Goal: Task Accomplishment & Management: Manage account settings

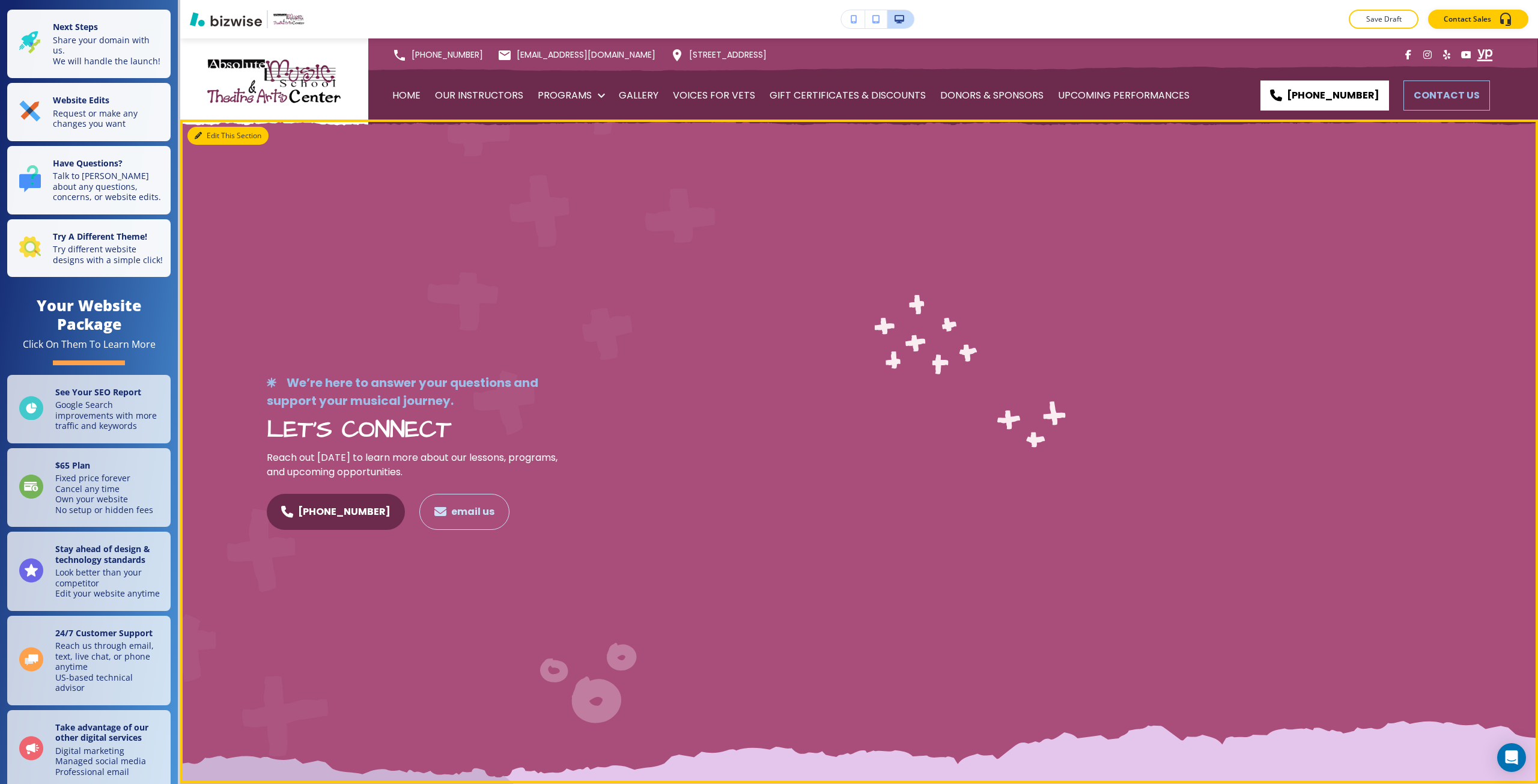
click at [208, 134] on button "Edit This Section" at bounding box center [228, 136] width 81 height 18
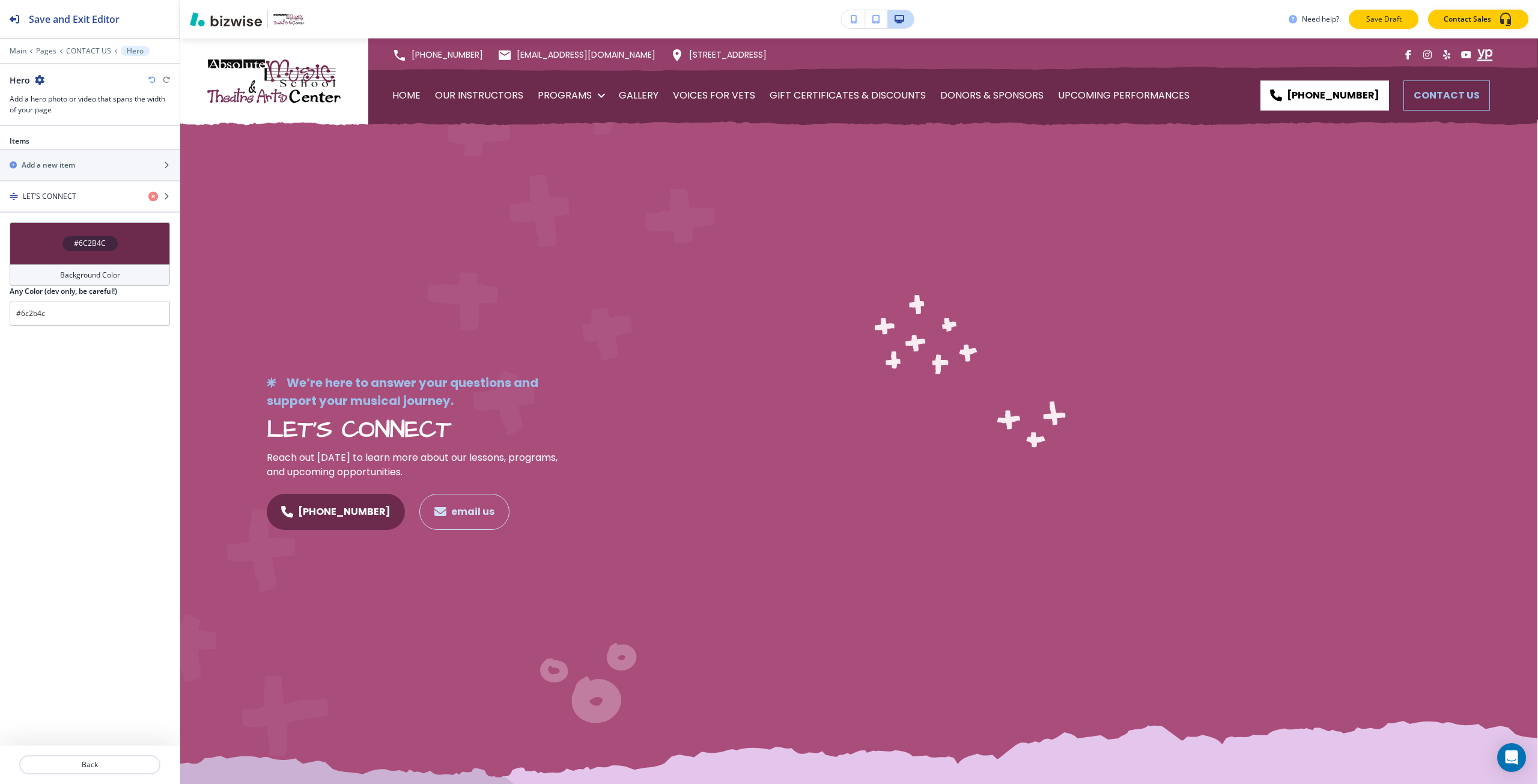
click at [1362, 22] on button "Save Draft" at bounding box center [1383, 19] width 70 height 19
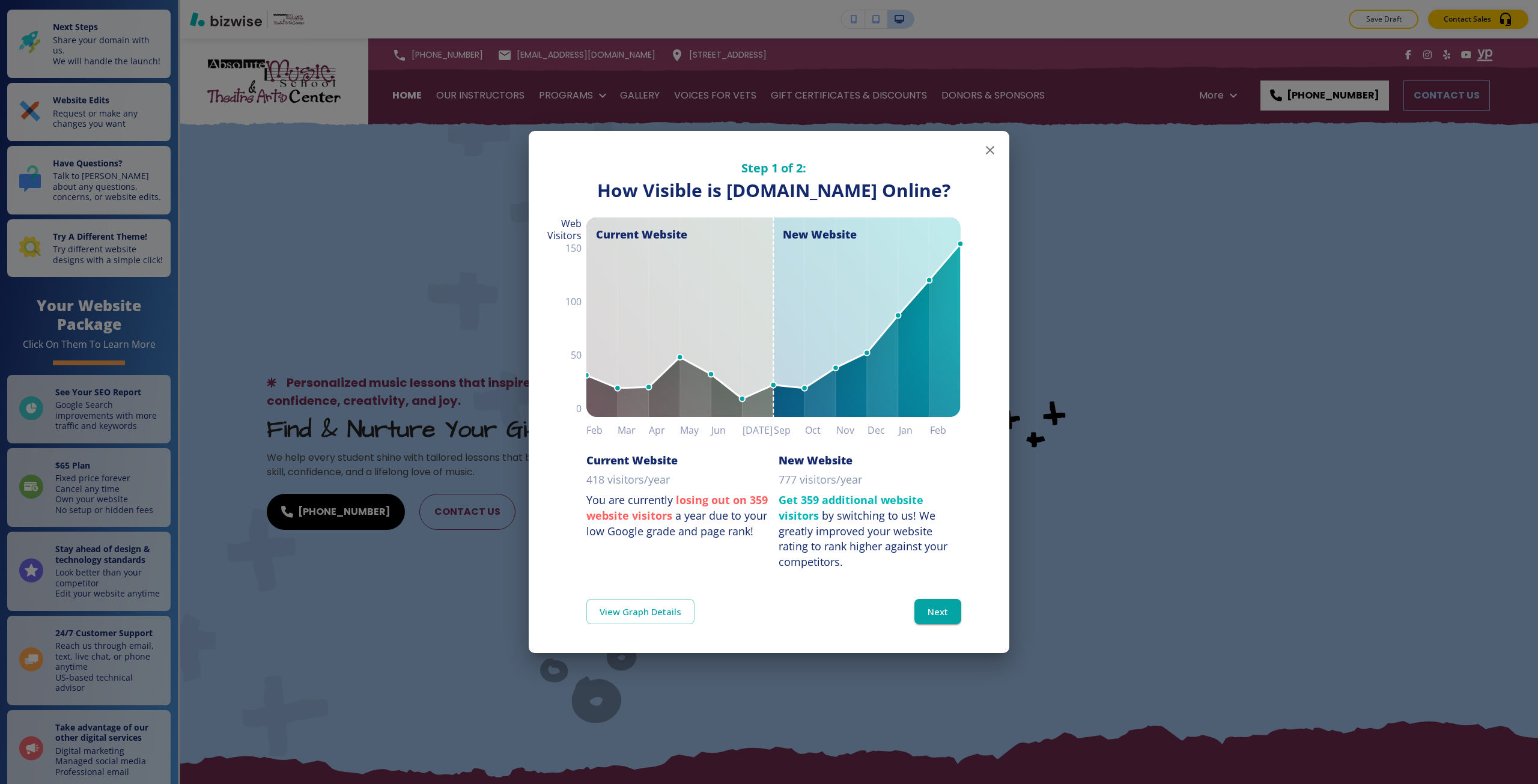
click at [491, 348] on div "Step 1 of 2: How Visible are You Online? How Visible is [DOMAIN_NAME] Online? C…" at bounding box center [769, 392] width 1538 height 784
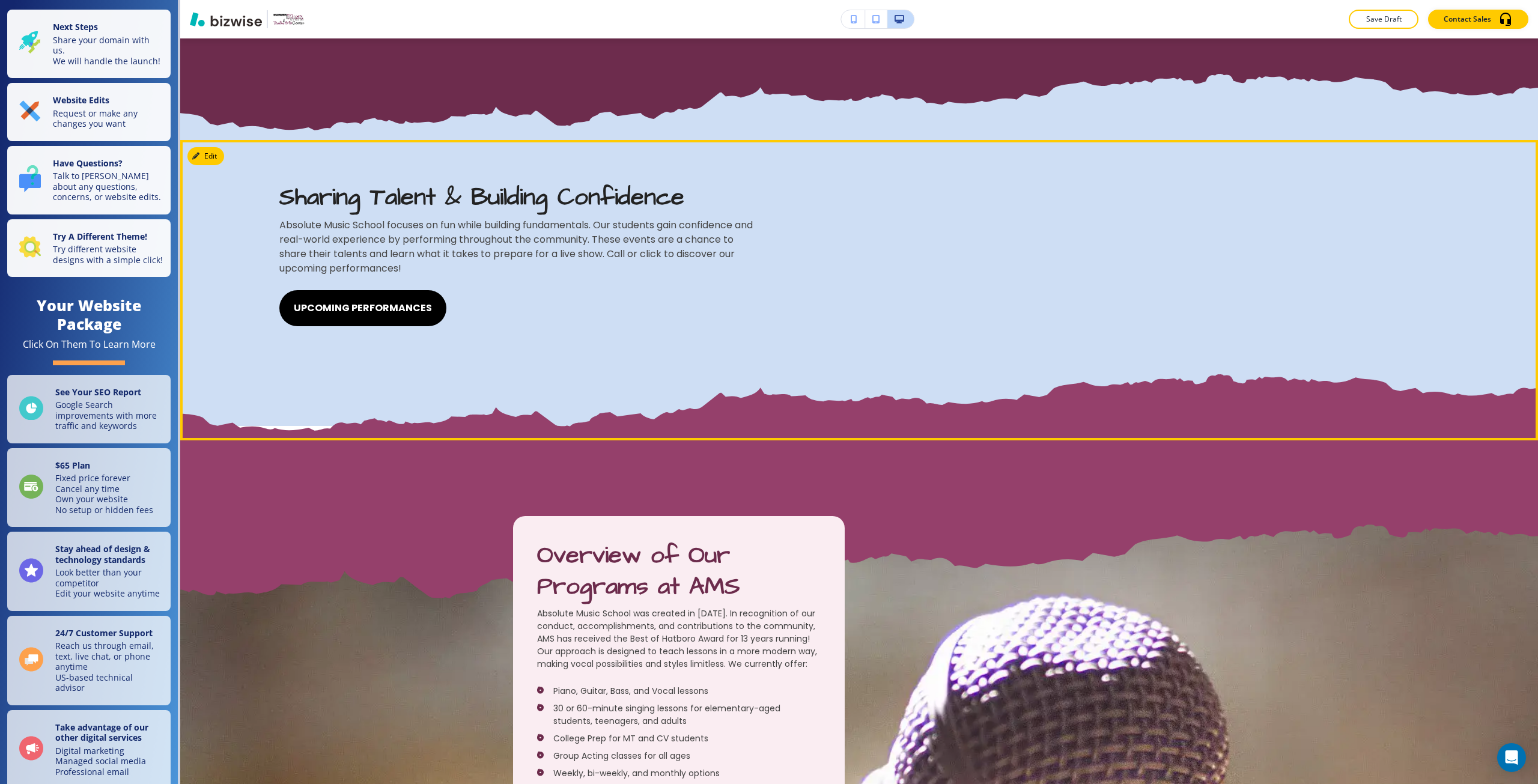
scroll to position [1322, 0]
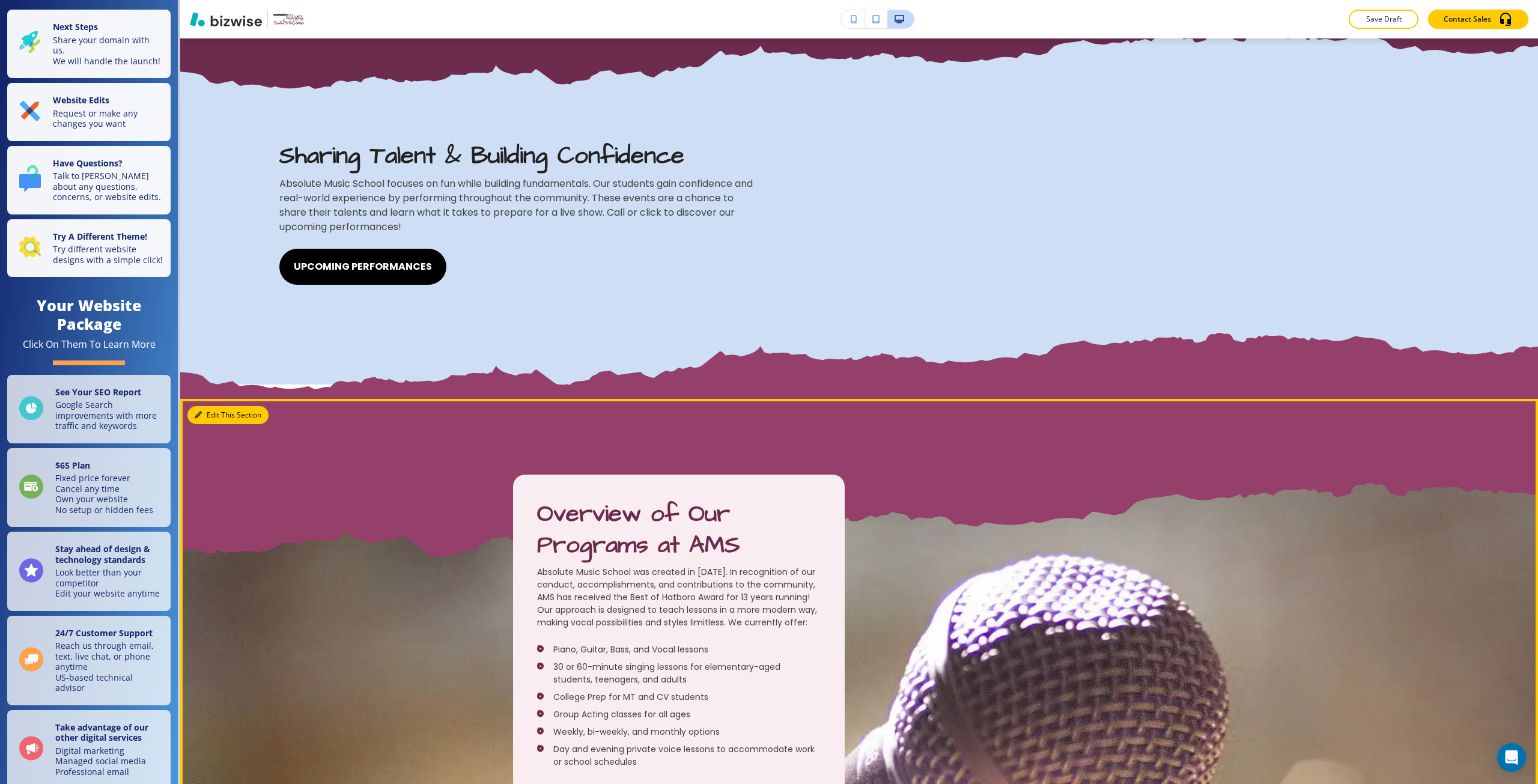
click at [210, 421] on button "Edit This Section" at bounding box center [228, 415] width 81 height 18
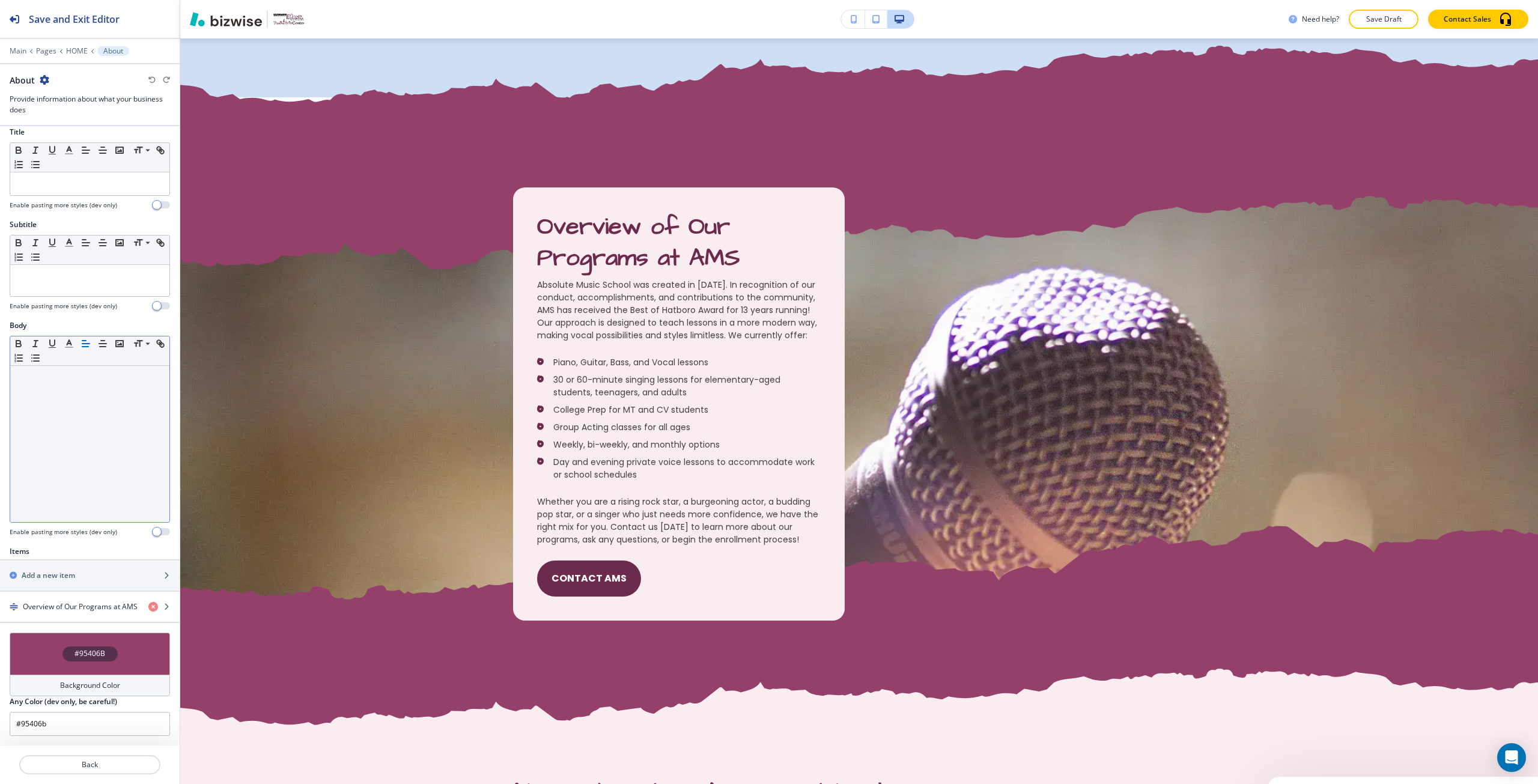
scroll to position [1610, 0]
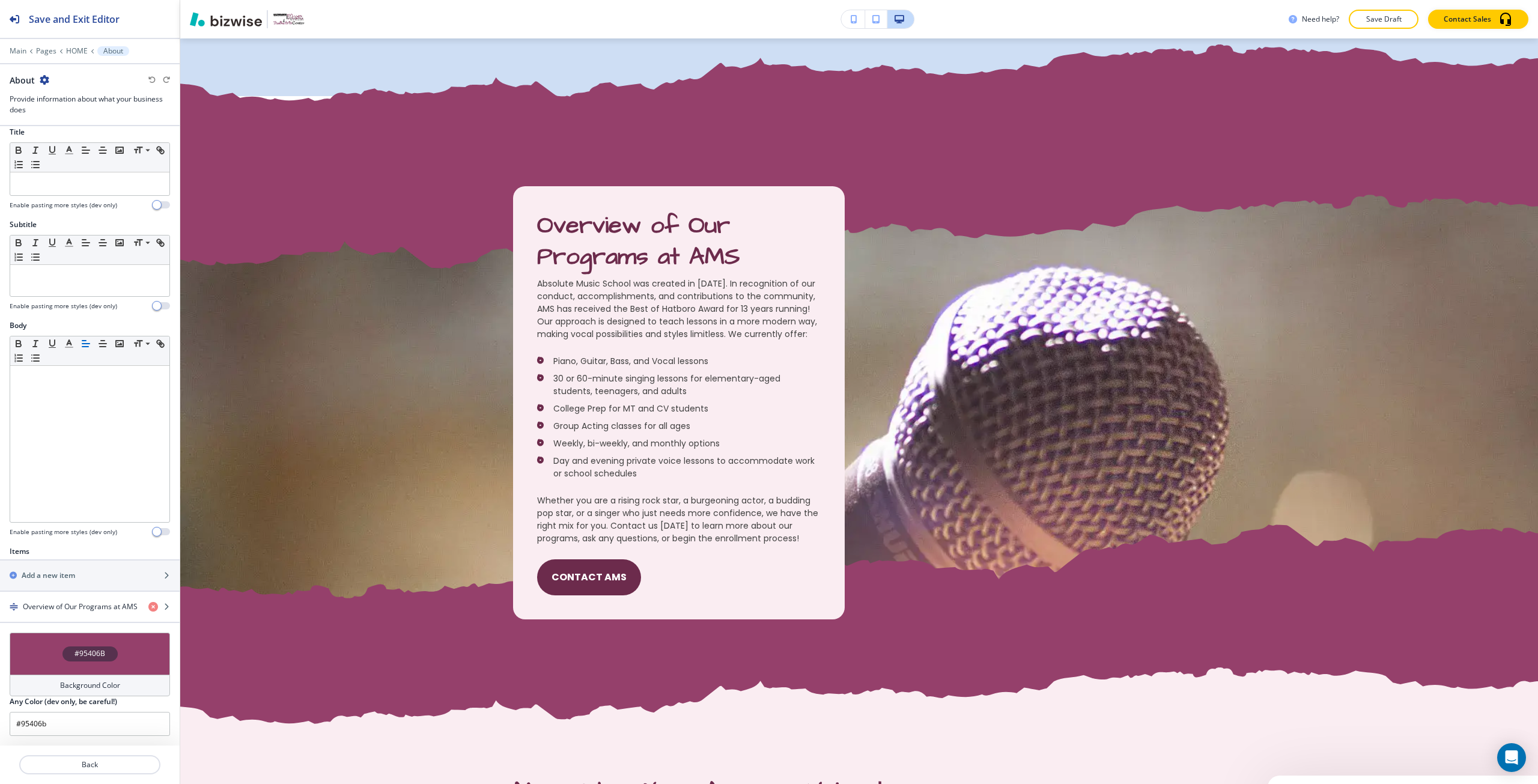
click at [124, 658] on div "#95406B" at bounding box center [90, 654] width 160 height 42
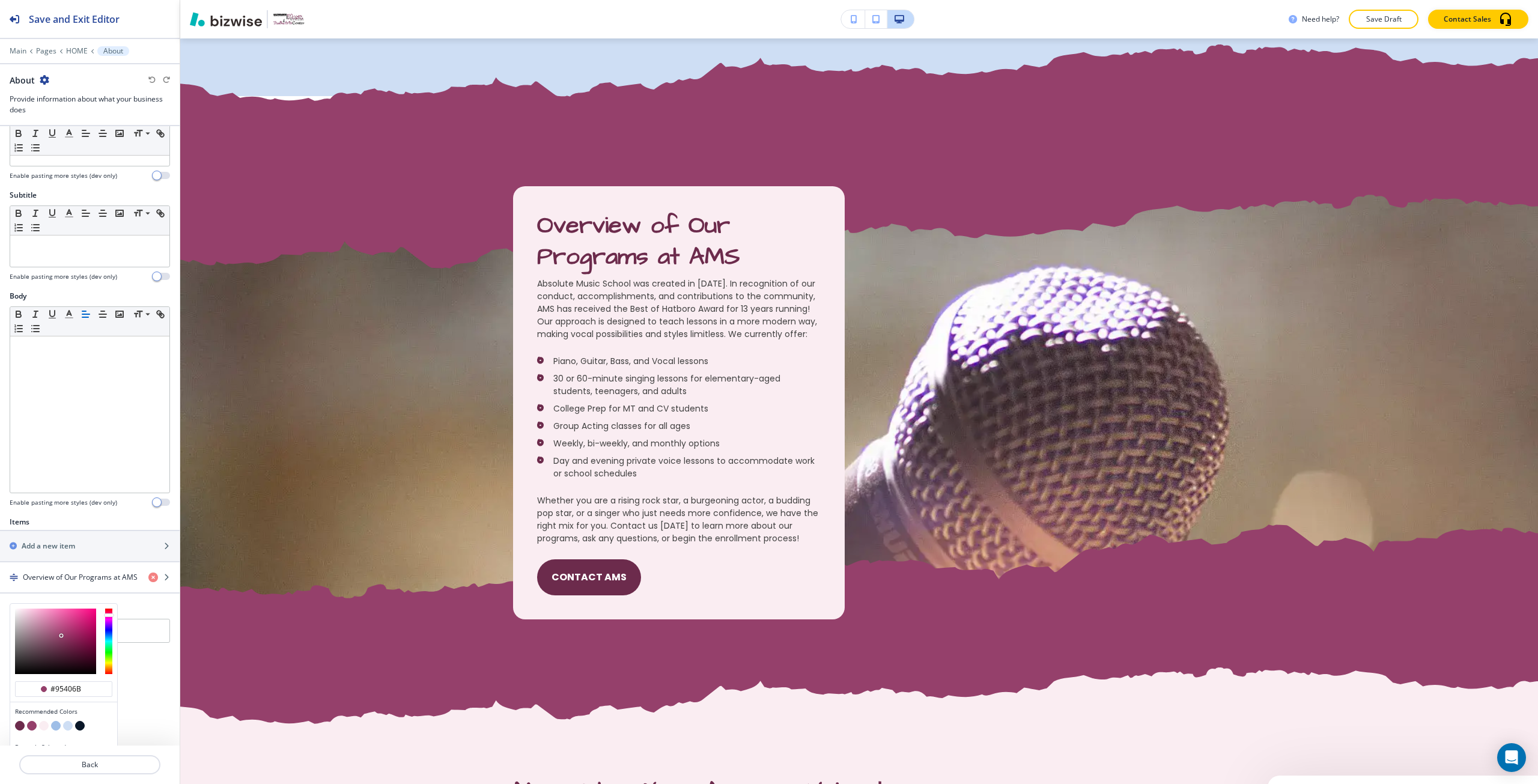
scroll to position [67, 0]
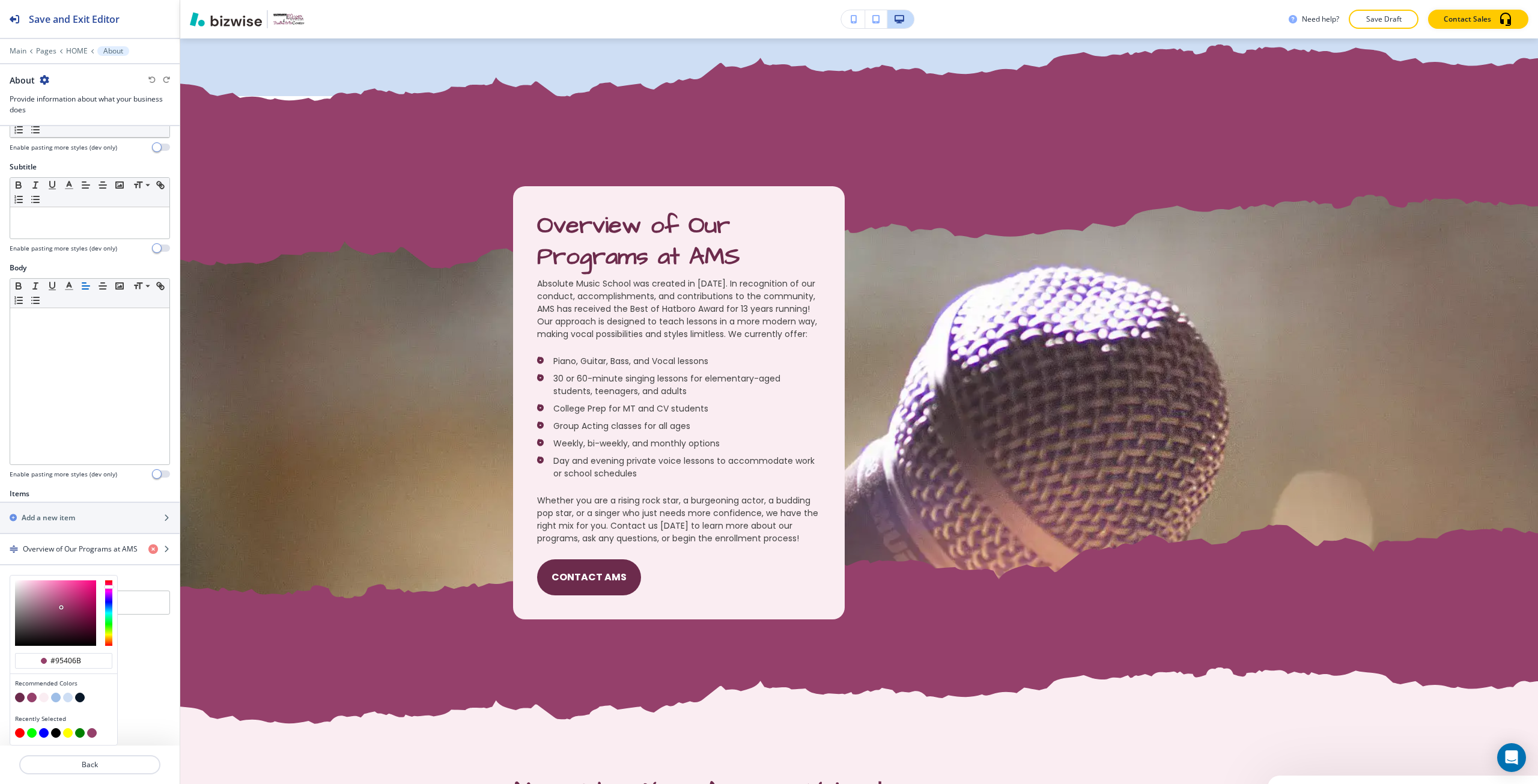
click at [21, 702] on button "button" at bounding box center [20, 698] width 10 height 10
type input "#6c2b4c"
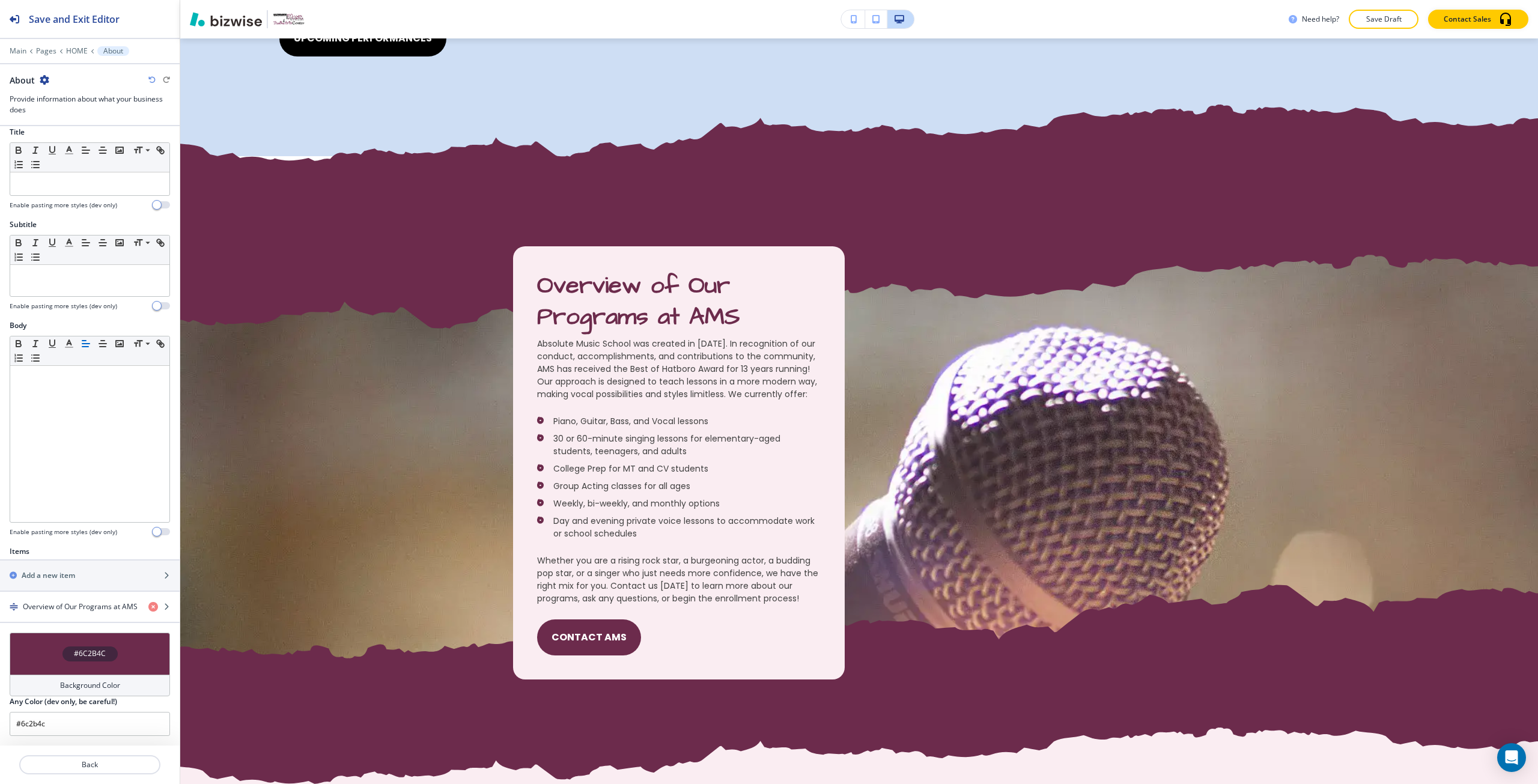
scroll to position [0, 0]
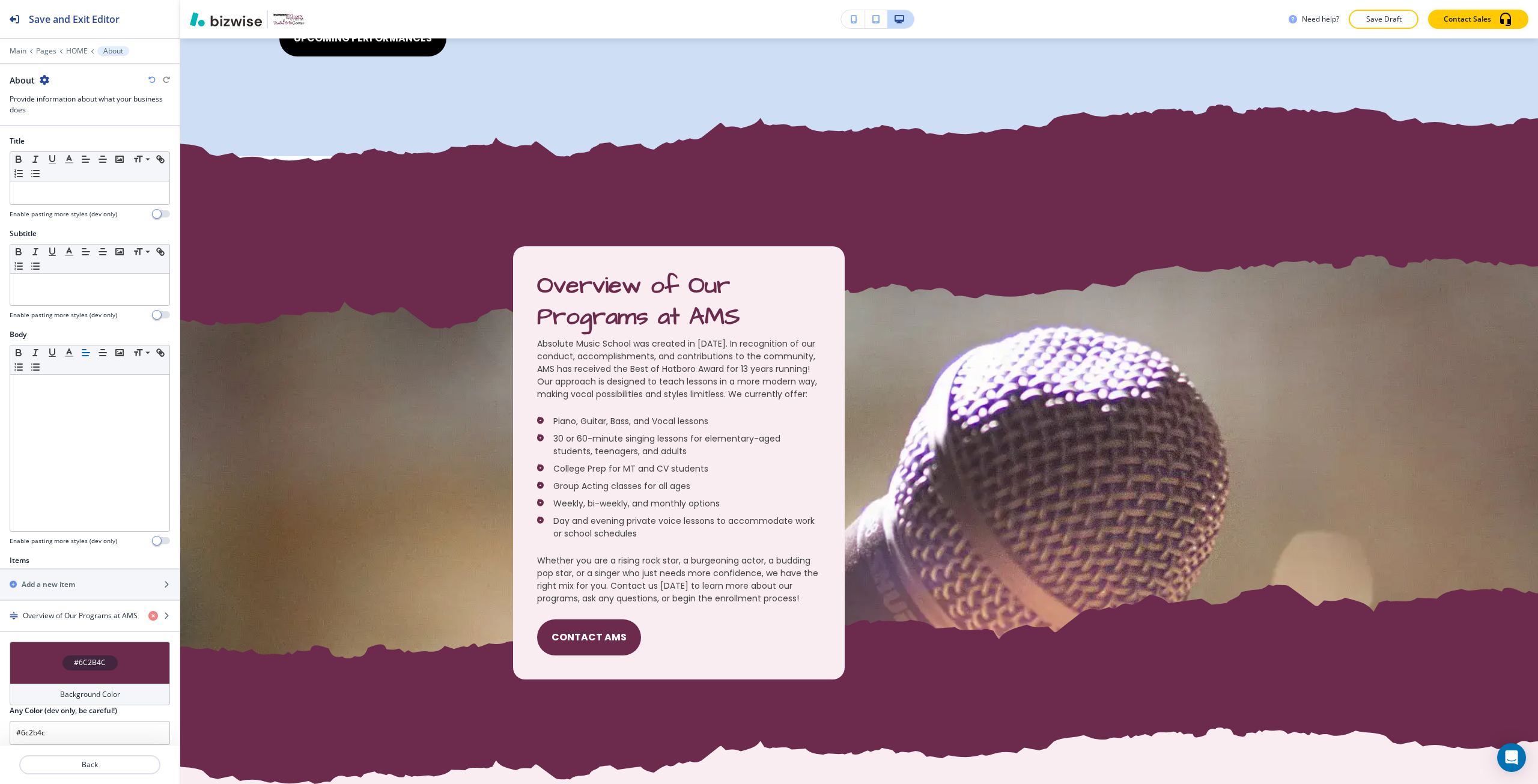
click at [133, 39] on div at bounding box center [90, 43] width 179 height 7
click at [142, 23] on button "Save and Exit Editor" at bounding box center [90, 19] width 179 height 38
